Goal: Navigation & Orientation: Find specific page/section

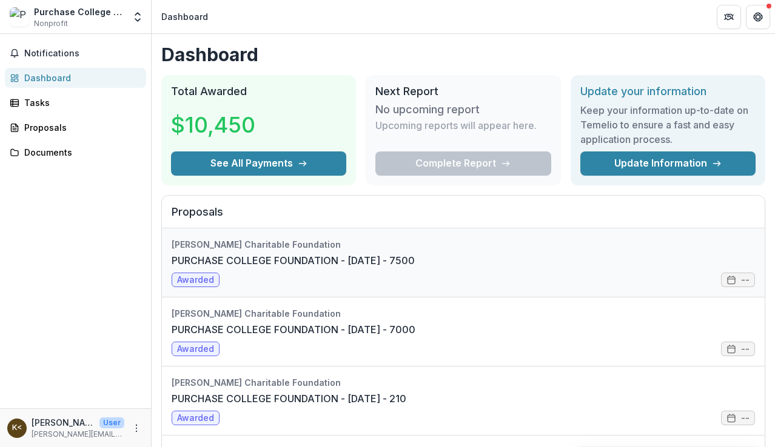
click at [415, 268] on link "PURCHASE COLLEGE FOUNDATION - [DATE] - 7500" at bounding box center [293, 260] width 243 height 15
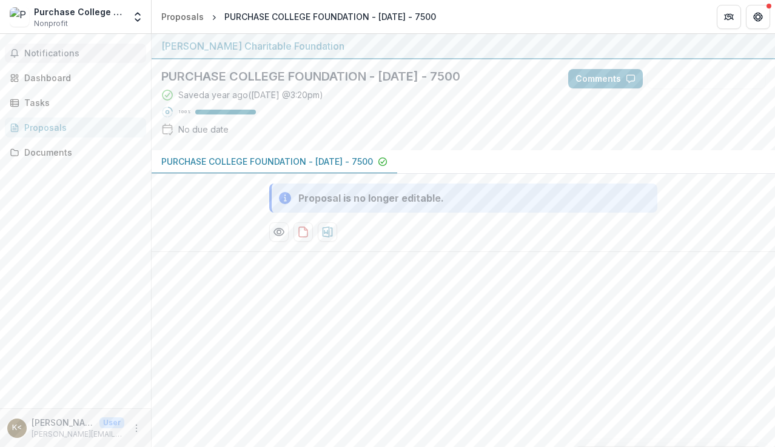
click at [24, 47] on button "Notifications" at bounding box center [75, 53] width 141 height 19
click at [44, 76] on div "Dashboard" at bounding box center [80, 78] width 112 height 13
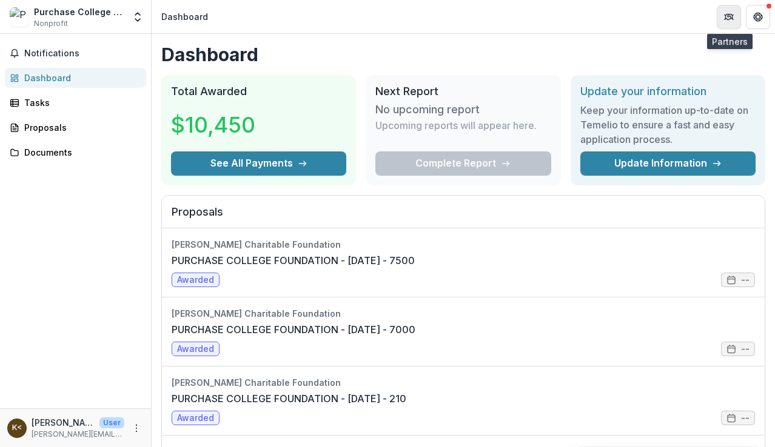
click at [725, 14] on icon "Partners" at bounding box center [729, 17] width 10 height 10
click at [756, 16] on icon "Get Help" at bounding box center [758, 17] width 10 height 10
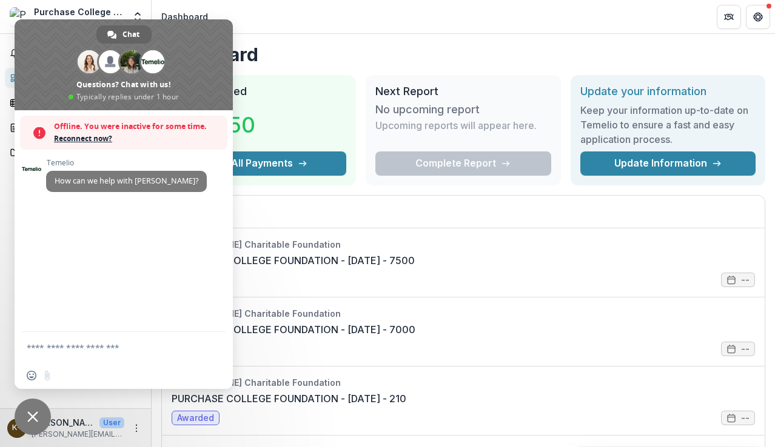
click at [311, 21] on header "Dashboard" at bounding box center [463, 16] width 623 height 33
click at [328, 15] on header "Dashboard" at bounding box center [463, 16] width 623 height 33
click at [86, 9] on div "Purchase College Foundation" at bounding box center [79, 11] width 90 height 13
click at [2, 275] on div "Notifications Dashboard Tasks Proposals Documents" at bounding box center [75, 221] width 151 height 375
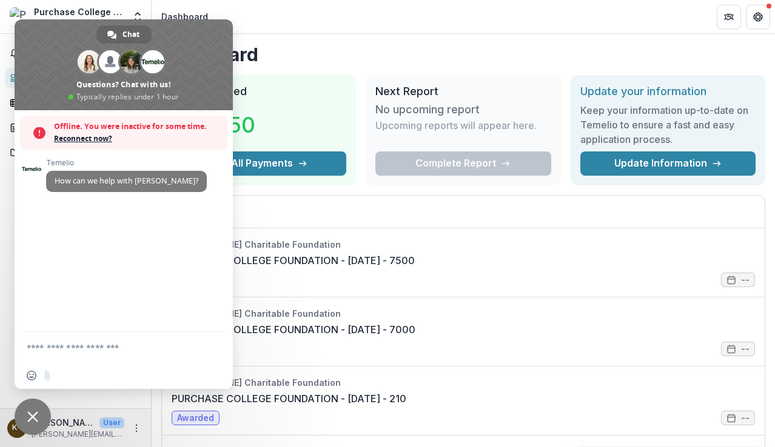
click at [365, 209] on h2 "Proposals" at bounding box center [463, 216] width 583 height 23
click at [126, 31] on span "Chat" at bounding box center [130, 34] width 17 height 18
click at [186, 35] on span at bounding box center [124, 64] width 218 height 91
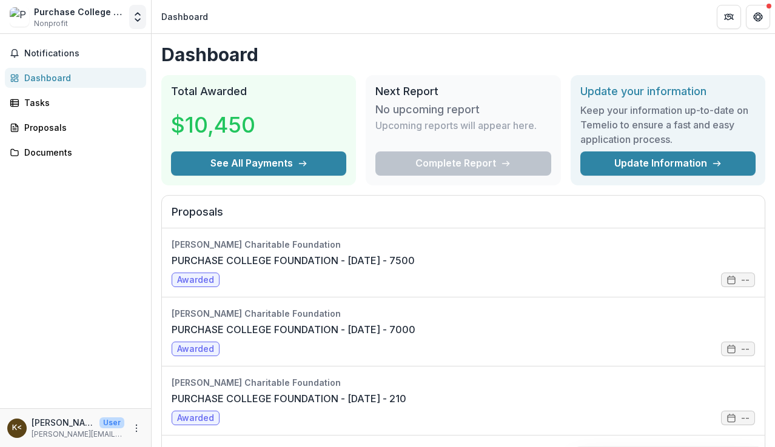
click at [136, 16] on icon "Open entity switcher" at bounding box center [138, 17] width 12 height 12
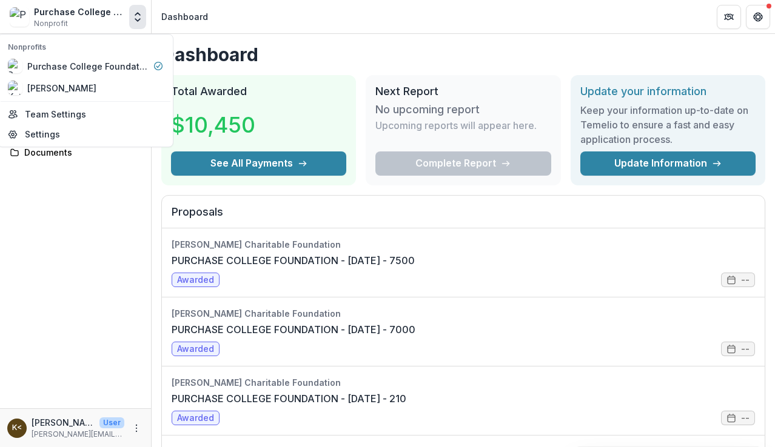
click at [88, 202] on div "Notifications Dashboard Tasks Proposals Documents" at bounding box center [75, 221] width 151 height 375
